Goal: Information Seeking & Learning: Find contact information

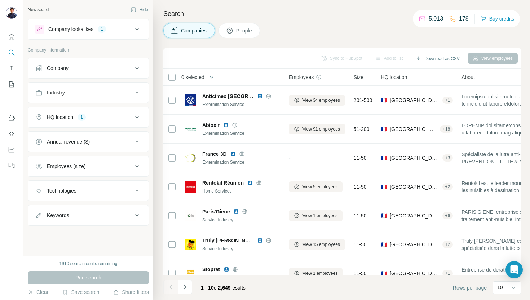
click at [98, 70] on div "Company" at bounding box center [83, 68] width 97 height 7
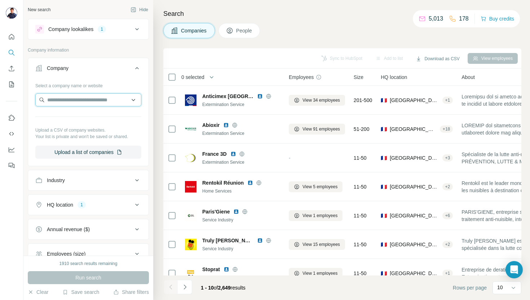
click at [71, 102] on input "text" at bounding box center [88, 99] width 106 height 13
type input "*****"
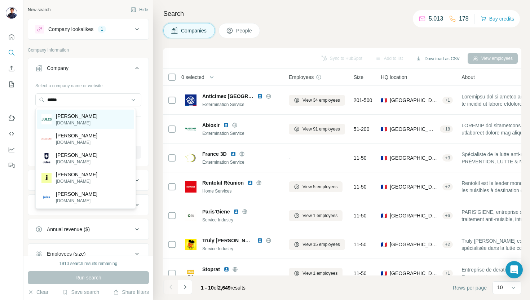
click at [77, 120] on div "[PERSON_NAME][DOMAIN_NAME]" at bounding box center [85, 119] width 97 height 19
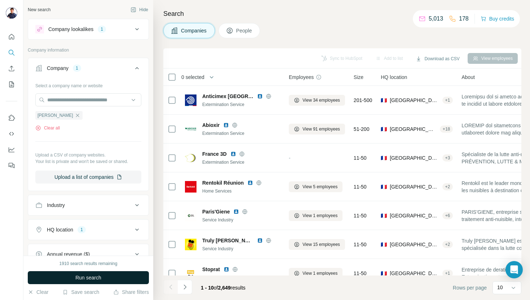
click at [112, 277] on button "Run search" at bounding box center [88, 277] width 121 height 13
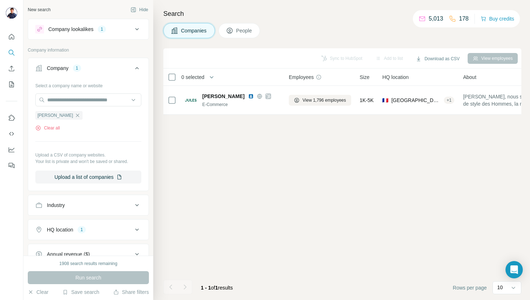
click at [235, 31] on button "People" at bounding box center [240, 30] width 42 height 15
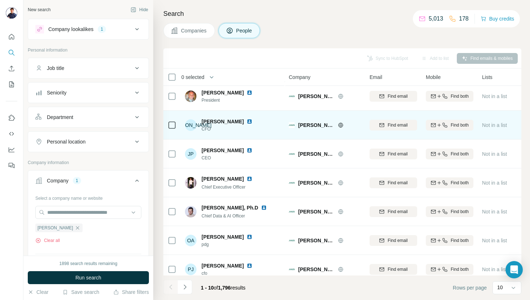
scroll to position [103, 0]
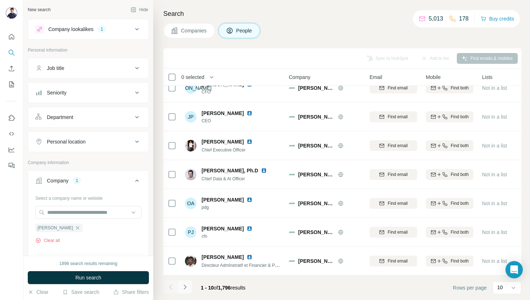
click at [184, 288] on icon "Navigate to next page" at bounding box center [184, 286] width 7 height 7
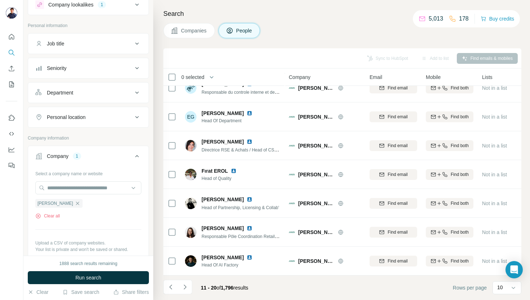
scroll to position [0, 0]
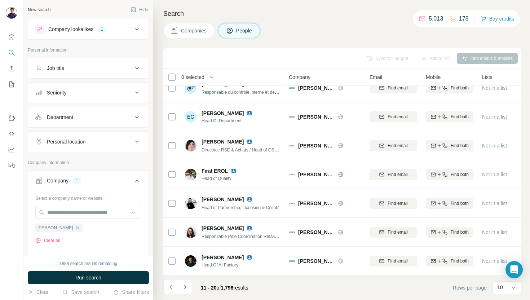
click at [78, 141] on div "Personal location" at bounding box center [66, 141] width 39 height 7
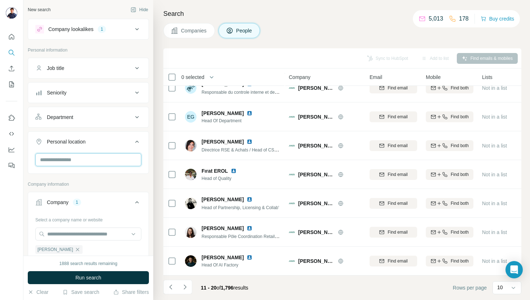
click at [74, 159] on input "text" at bounding box center [88, 159] width 106 height 13
type input "***"
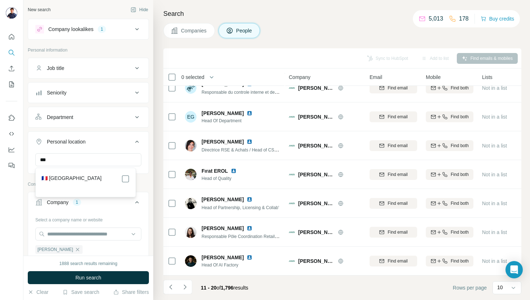
click at [100, 179] on div "🇫🇷 [GEOGRAPHIC_DATA]" at bounding box center [85, 179] width 88 height 9
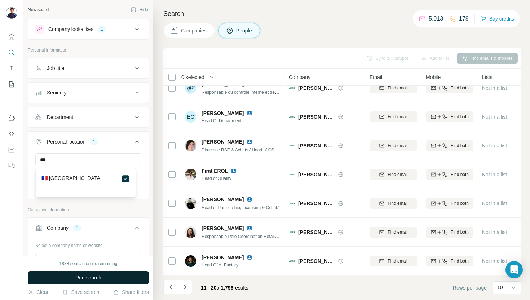
click at [110, 282] on button "Run search" at bounding box center [88, 277] width 121 height 13
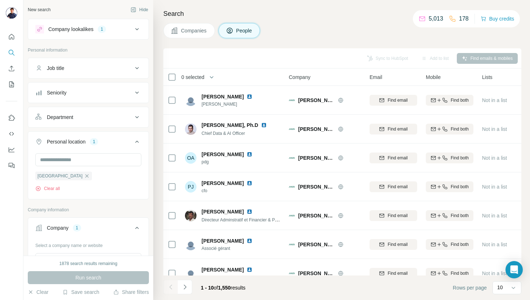
click at [114, 114] on div "Department" at bounding box center [83, 117] width 97 height 7
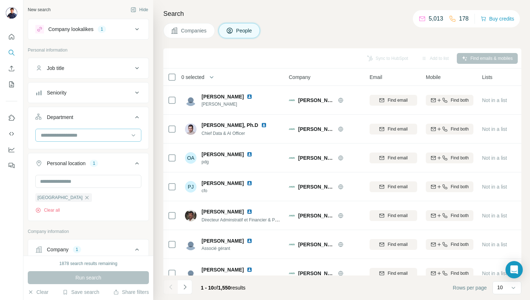
click at [92, 136] on input at bounding box center [84, 135] width 89 height 8
click at [343, 38] on div "Companies People" at bounding box center [342, 30] width 358 height 15
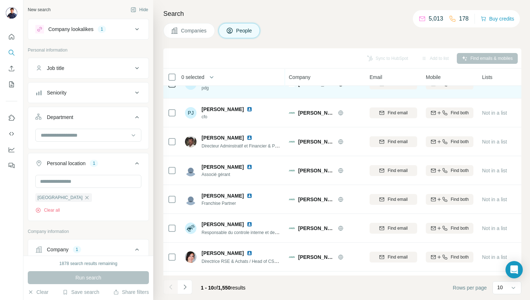
scroll to position [103, 0]
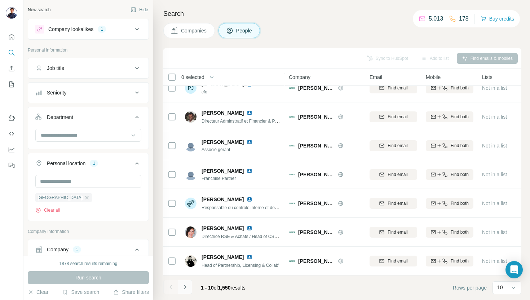
click at [184, 287] on icon "Navigate to next page" at bounding box center [184, 286] width 7 height 7
